Goal: Find contact information: Find contact information

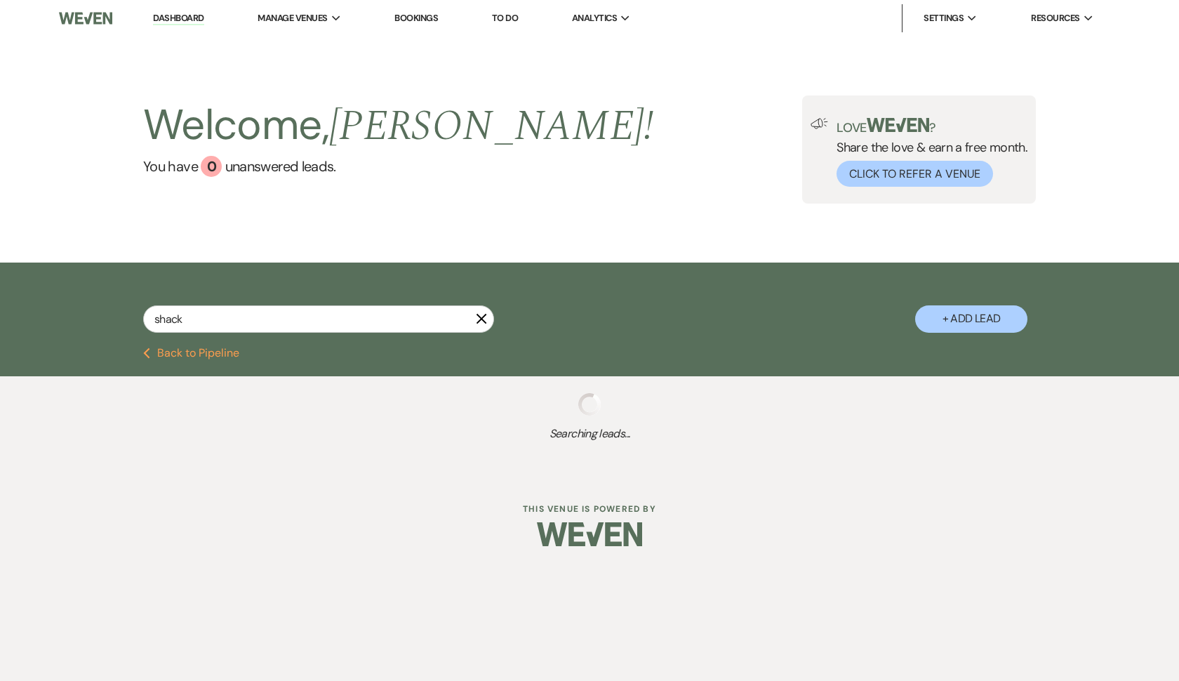
type input "shack_"
select select "8"
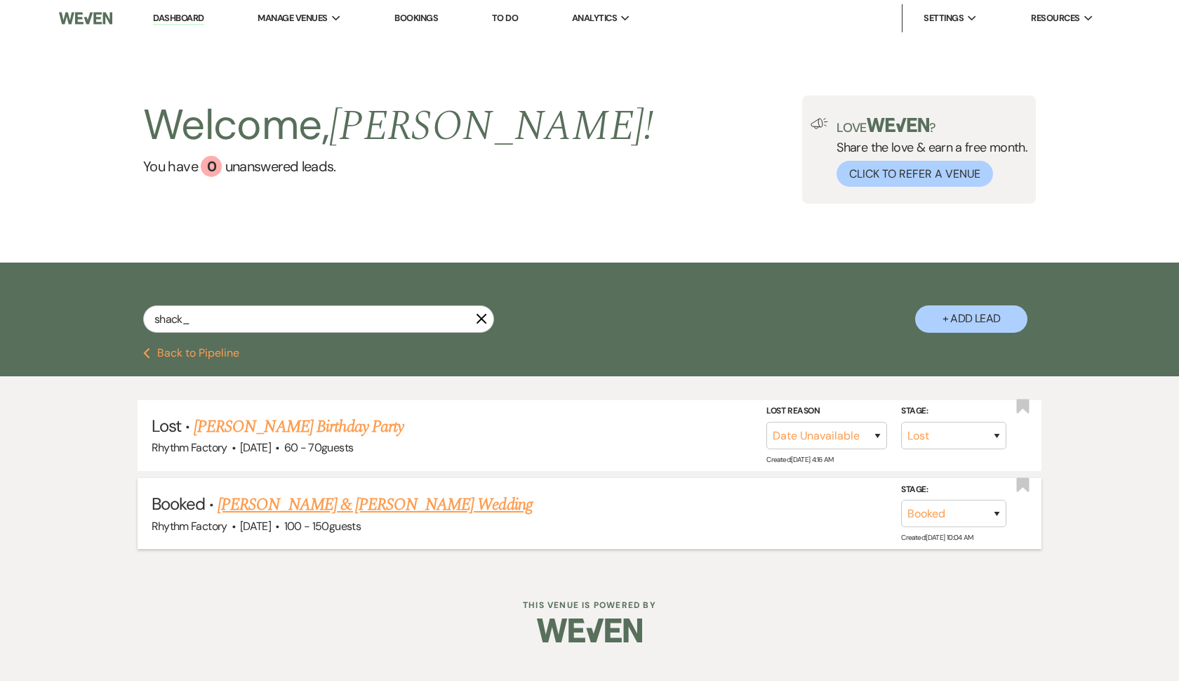
type input "shack_"
click at [279, 527] on span "·" at bounding box center [277, 527] width 4 height 0
click at [311, 502] on link "[PERSON_NAME] & [PERSON_NAME] Wedding" at bounding box center [374, 504] width 314 height 25
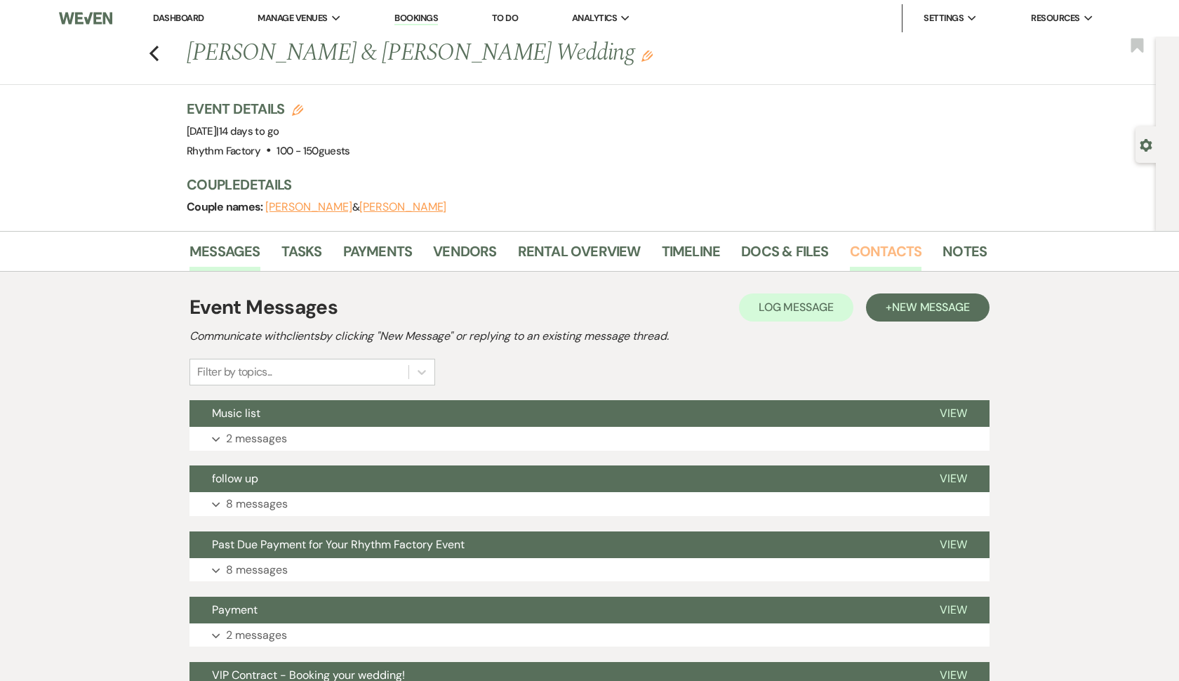
click at [883, 253] on link "Contacts" at bounding box center [886, 255] width 72 height 31
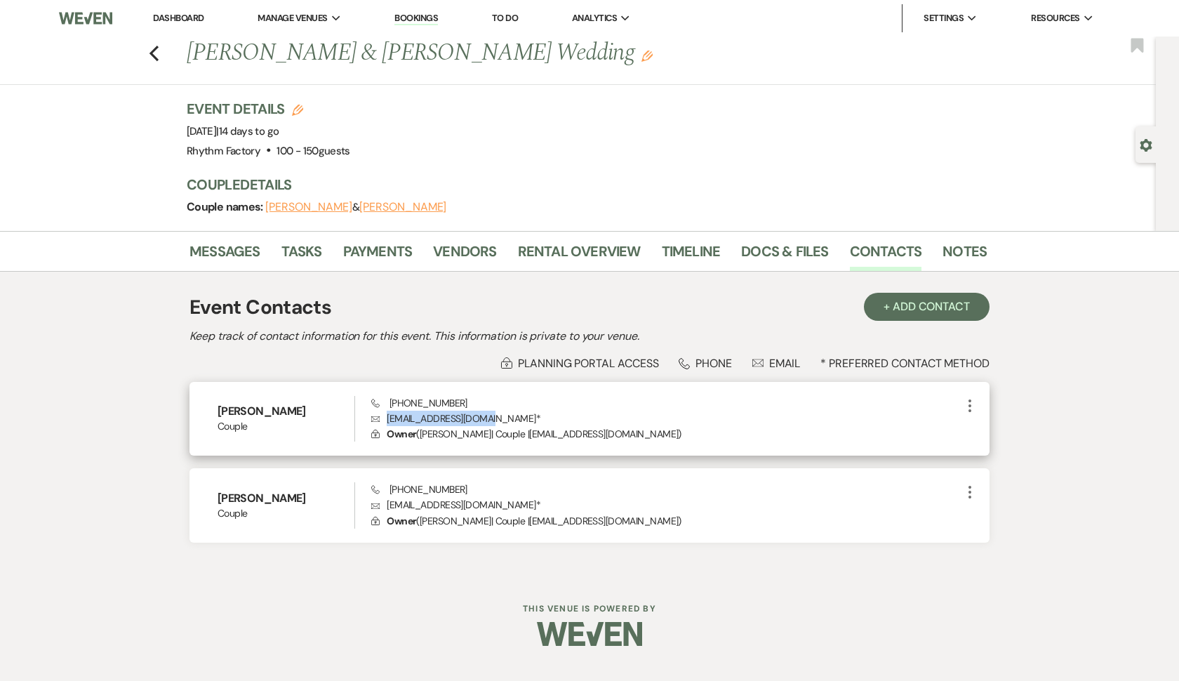
drag, startPoint x: 388, startPoint y: 420, endPoint x: 488, endPoint y: 418, distance: 99.6
click at [488, 418] on p "Envelope [EMAIL_ADDRESS][DOMAIN_NAME] *" at bounding box center [666, 417] width 590 height 15
copy p "[EMAIL_ADDRESS][DOMAIN_NAME]"
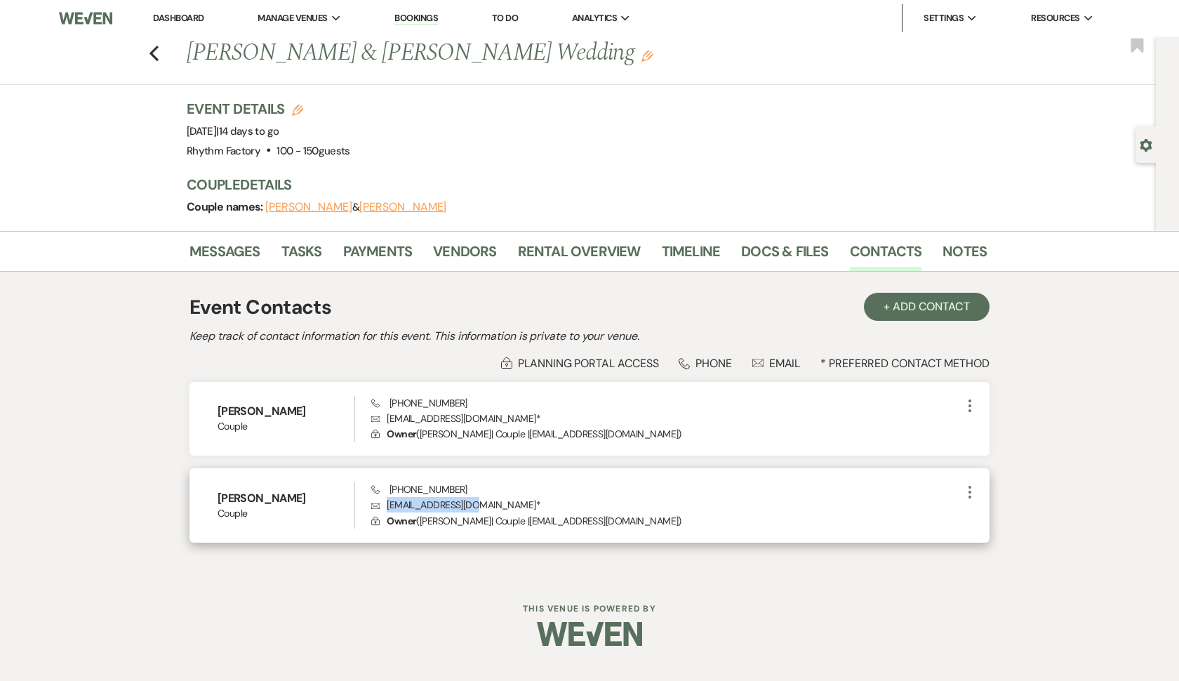
drag, startPoint x: 387, startPoint y: 503, endPoint x: 478, endPoint y: 506, distance: 92.0
click at [478, 506] on p "Envelope [EMAIL_ADDRESS][DOMAIN_NAME] *" at bounding box center [666, 504] width 590 height 15
click at [455, 509] on p "Envelope [EMAIL_ADDRESS][DOMAIN_NAME] *" at bounding box center [666, 504] width 590 height 15
drag, startPoint x: 389, startPoint y: 502, endPoint x: 480, endPoint y: 503, distance: 91.2
click at [480, 503] on p "Envelope [EMAIL_ADDRESS][DOMAIN_NAME] *" at bounding box center [666, 504] width 590 height 15
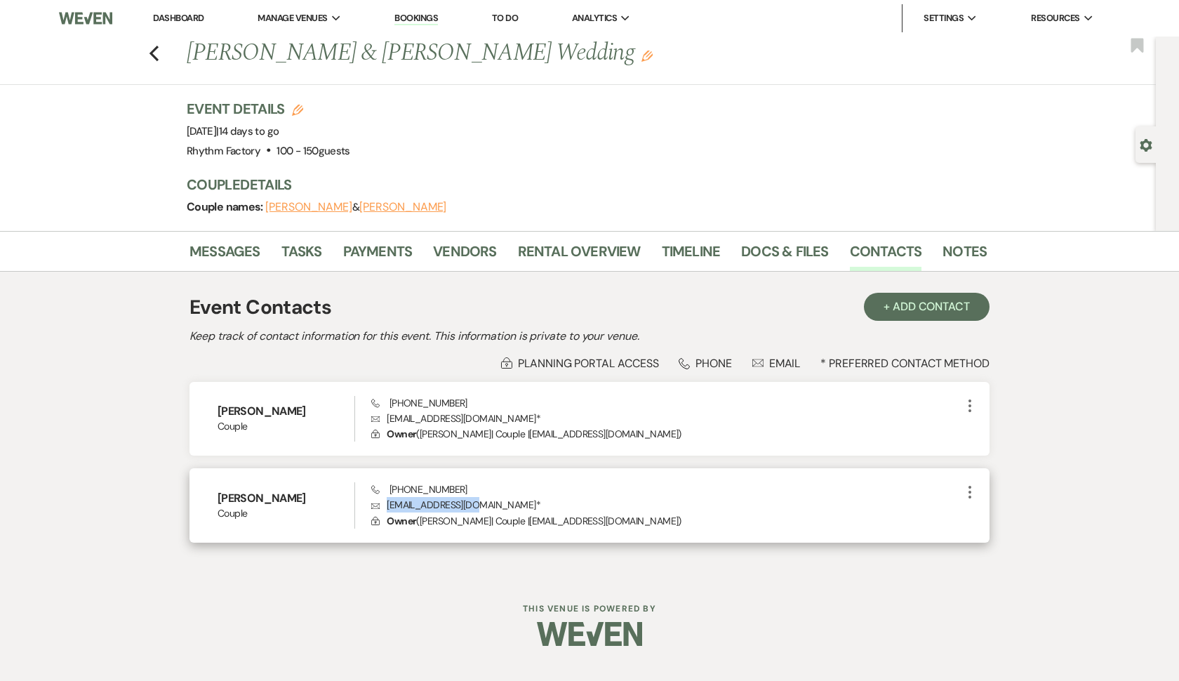
copy p "[EMAIL_ADDRESS][DOMAIN_NAME]"
